Goal: Task Accomplishment & Management: Manage account settings

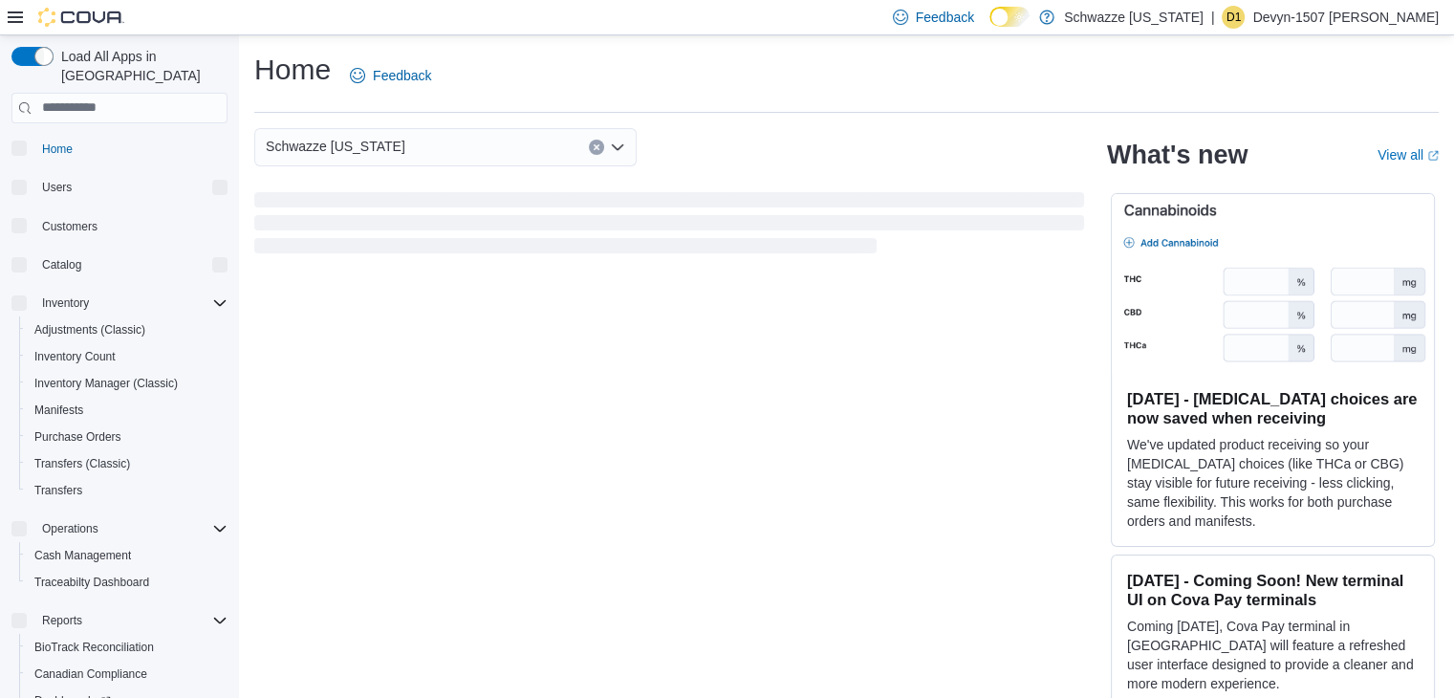
click at [1352, 23] on p "Devyn-1507 Moye" at bounding box center [1345, 17] width 186 height 23
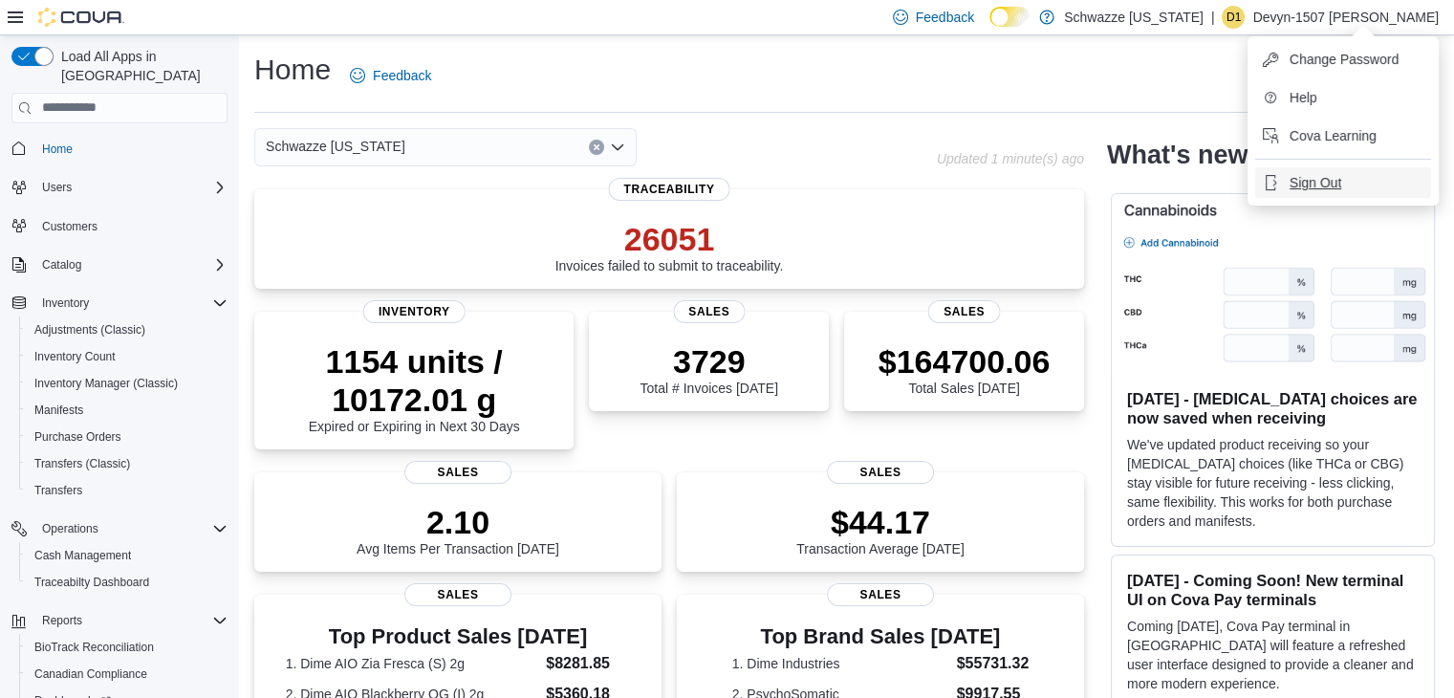
click at [1319, 181] on span "Sign Out" at bounding box center [1315, 182] width 52 height 19
